Goal: Information Seeking & Learning: Learn about a topic

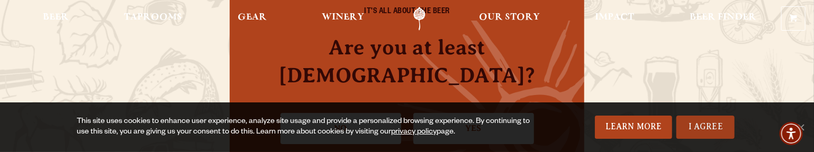
click at [709, 125] on link "I Agree" at bounding box center [706, 127] width 58 height 23
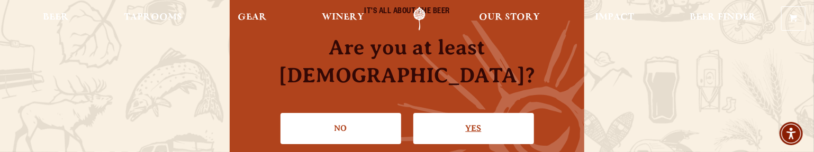
click at [459, 122] on link "Yes" at bounding box center [473, 128] width 121 height 31
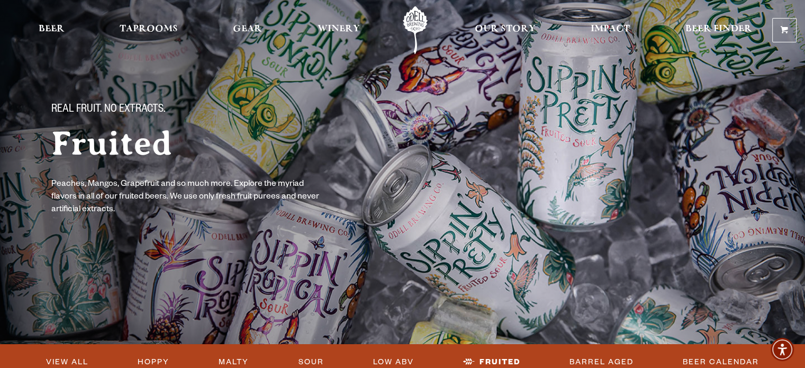
click at [30, 152] on div "Real Fruit. No Extracts. Fruited Peaches, Mangos, Grapefruit and so much more. …" at bounding box center [403, 206] width 762 height 207
click at [52, 27] on span "Beer" at bounding box center [52, 29] width 26 height 8
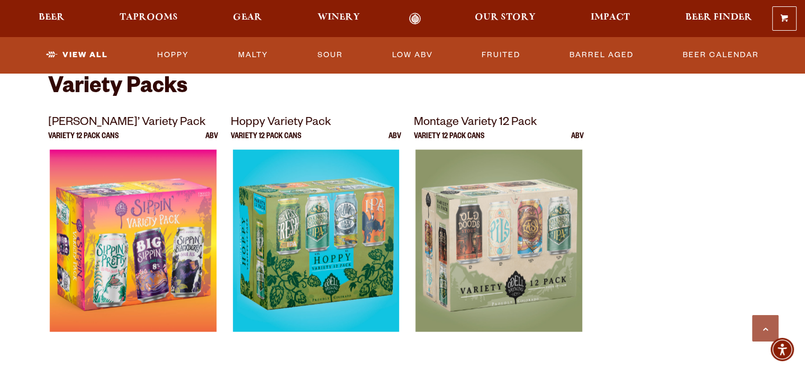
scroll to position [2162, 0]
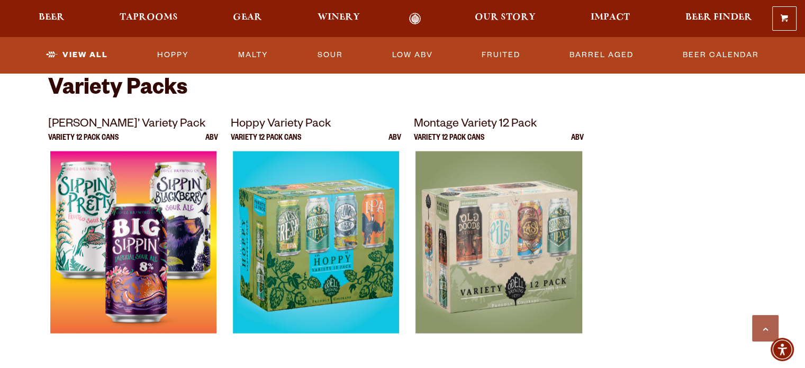
click at [105, 231] on img at bounding box center [133, 283] width 166 height 265
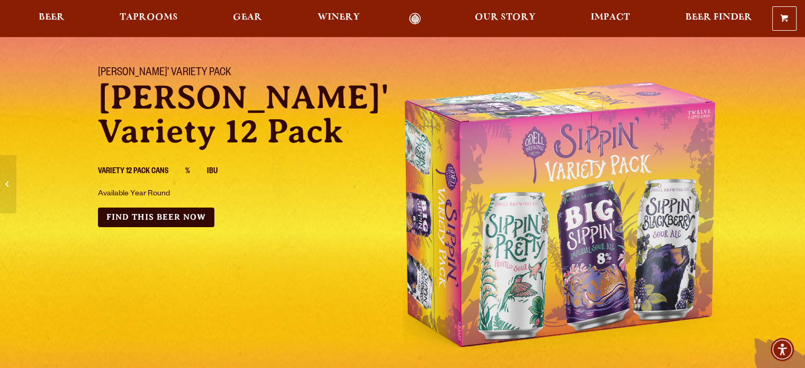
scroll to position [47, 0]
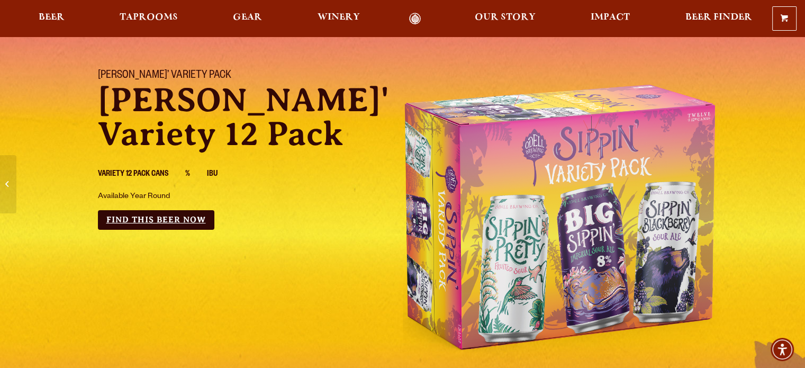
click at [179, 219] on link "Find this Beer Now" at bounding box center [156, 220] width 116 height 20
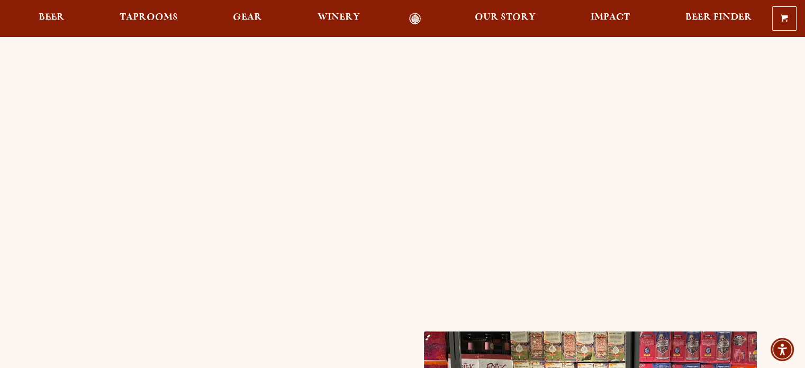
scroll to position [186, 0]
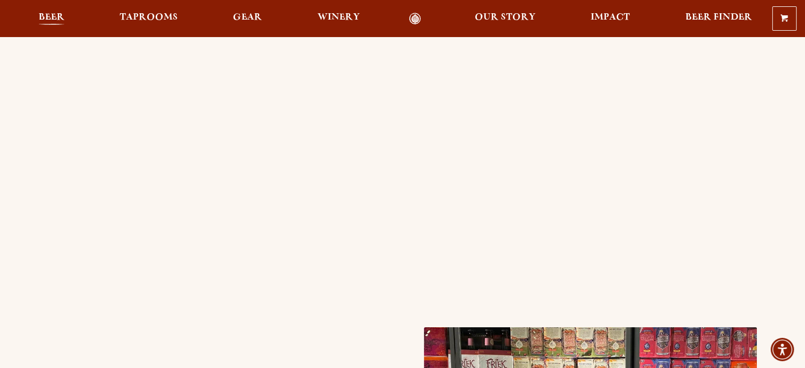
click at [43, 19] on span "Beer" at bounding box center [52, 17] width 26 height 8
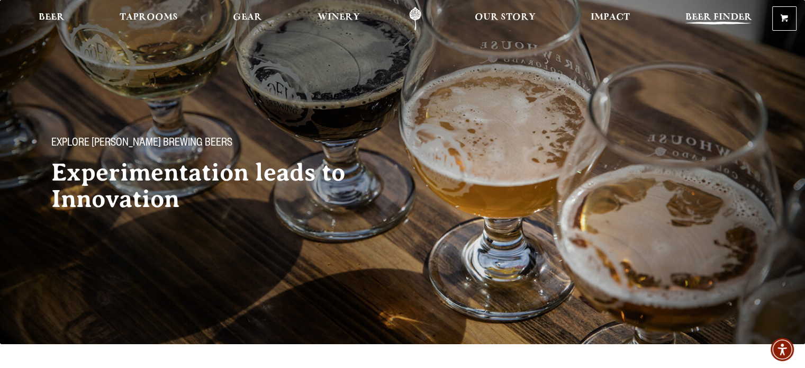
click at [714, 20] on span "Beer Finder" at bounding box center [718, 17] width 67 height 8
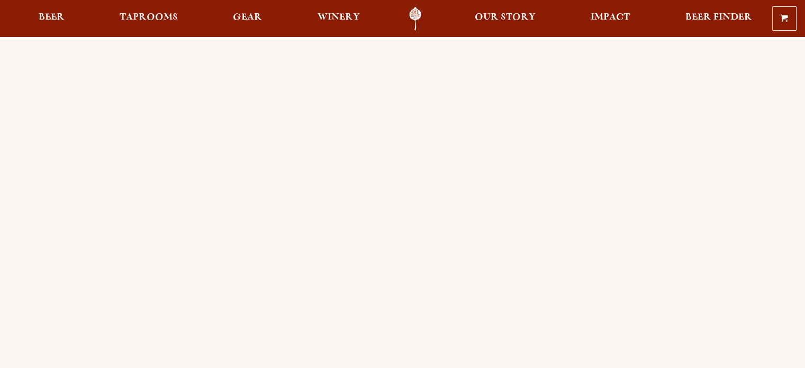
click at [714, 20] on link "Beer Finder" at bounding box center [718, 19] width 80 height 24
click at [50, 17] on span "Beer" at bounding box center [52, 17] width 26 height 8
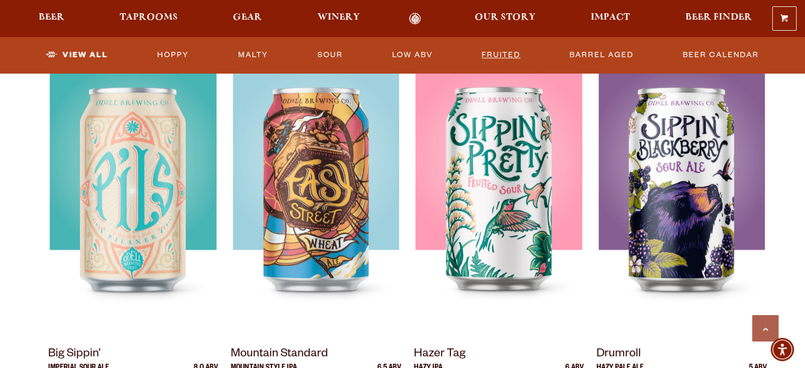
scroll to position [815, 0]
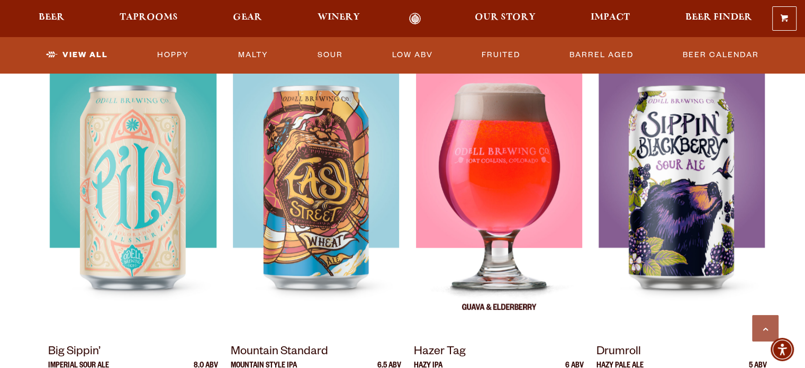
click at [493, 285] on img at bounding box center [499, 198] width 166 height 265
